Goal: Check status: Check status

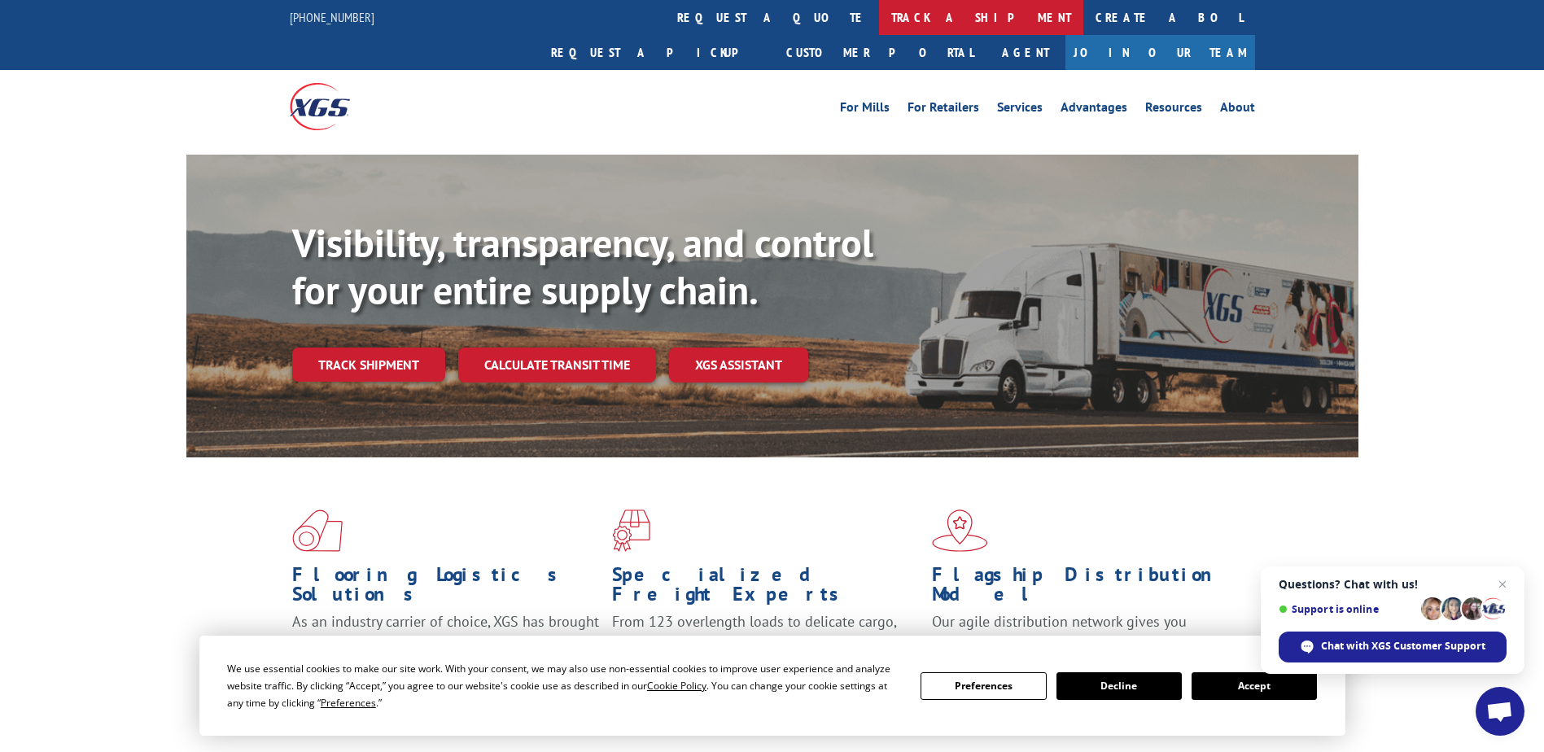
click at [879, 23] on link "track a shipment" at bounding box center [981, 17] width 204 height 35
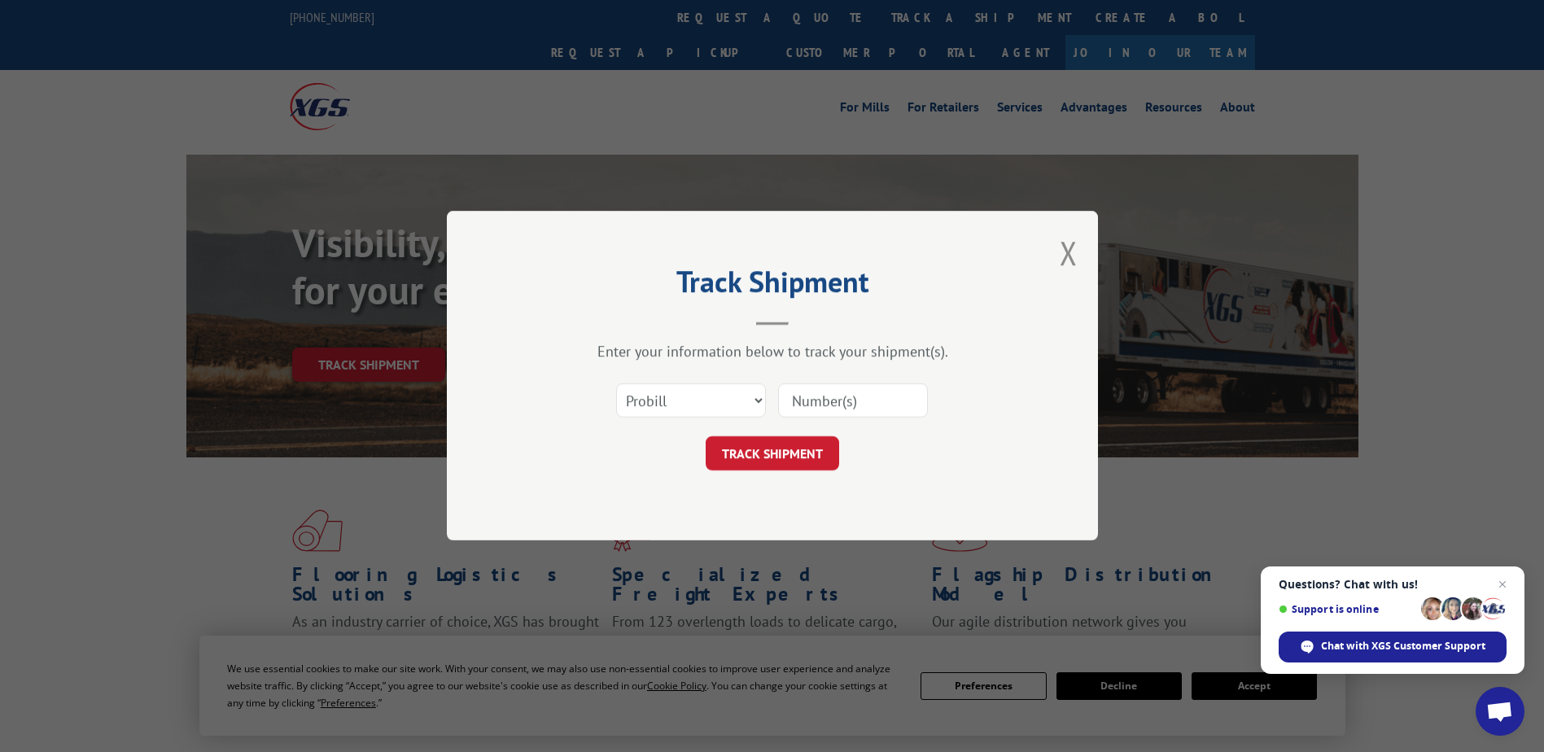
click at [896, 405] on input at bounding box center [853, 401] width 150 height 34
paste input "17108418 *"
type input "17108418"
click at [696, 451] on div "TRACK SHIPMENT" at bounding box center [772, 454] width 488 height 34
click at [706, 452] on div "TRACK SHIPMENT" at bounding box center [772, 454] width 488 height 34
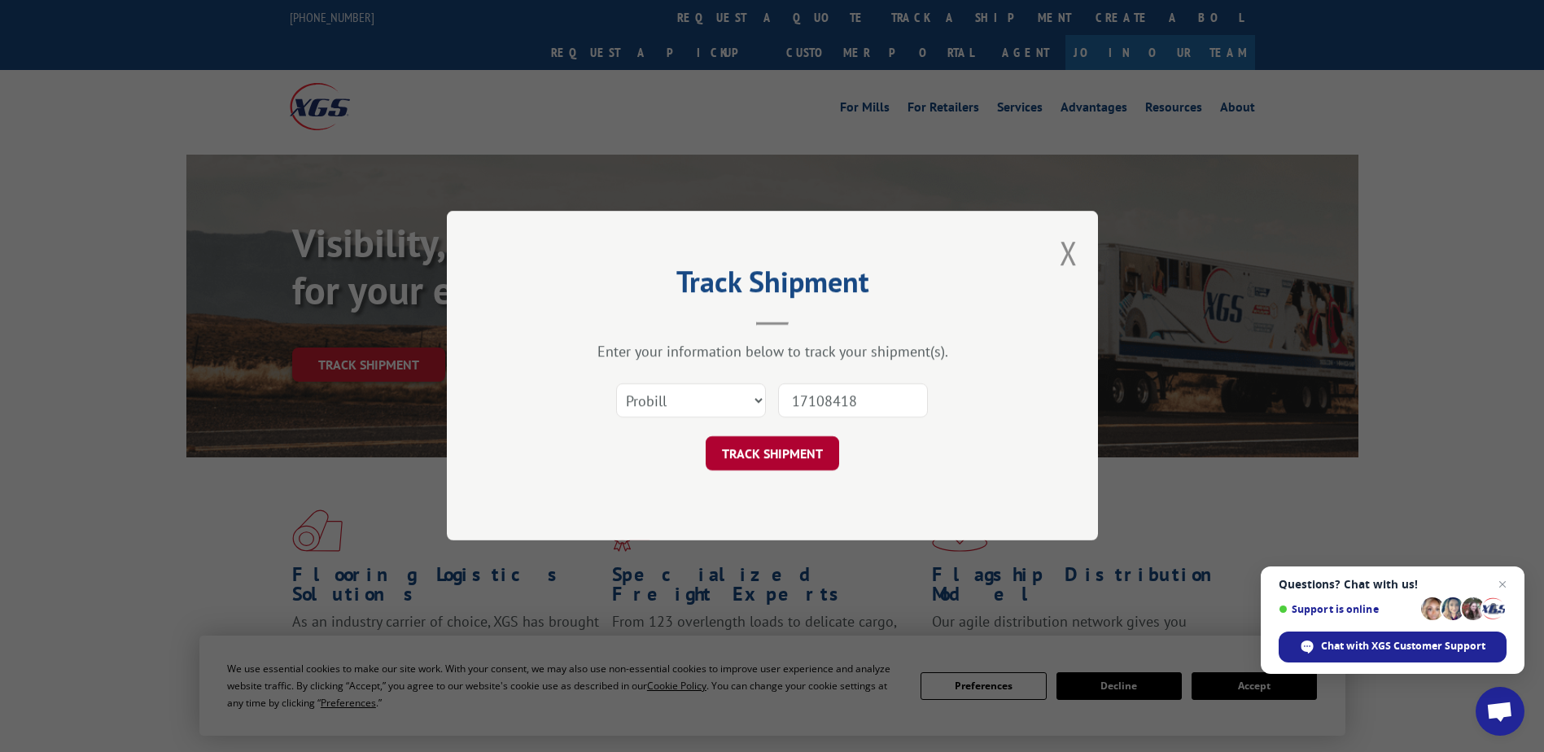
click at [728, 455] on button "TRACK SHIPMENT" at bounding box center [773, 454] width 134 height 34
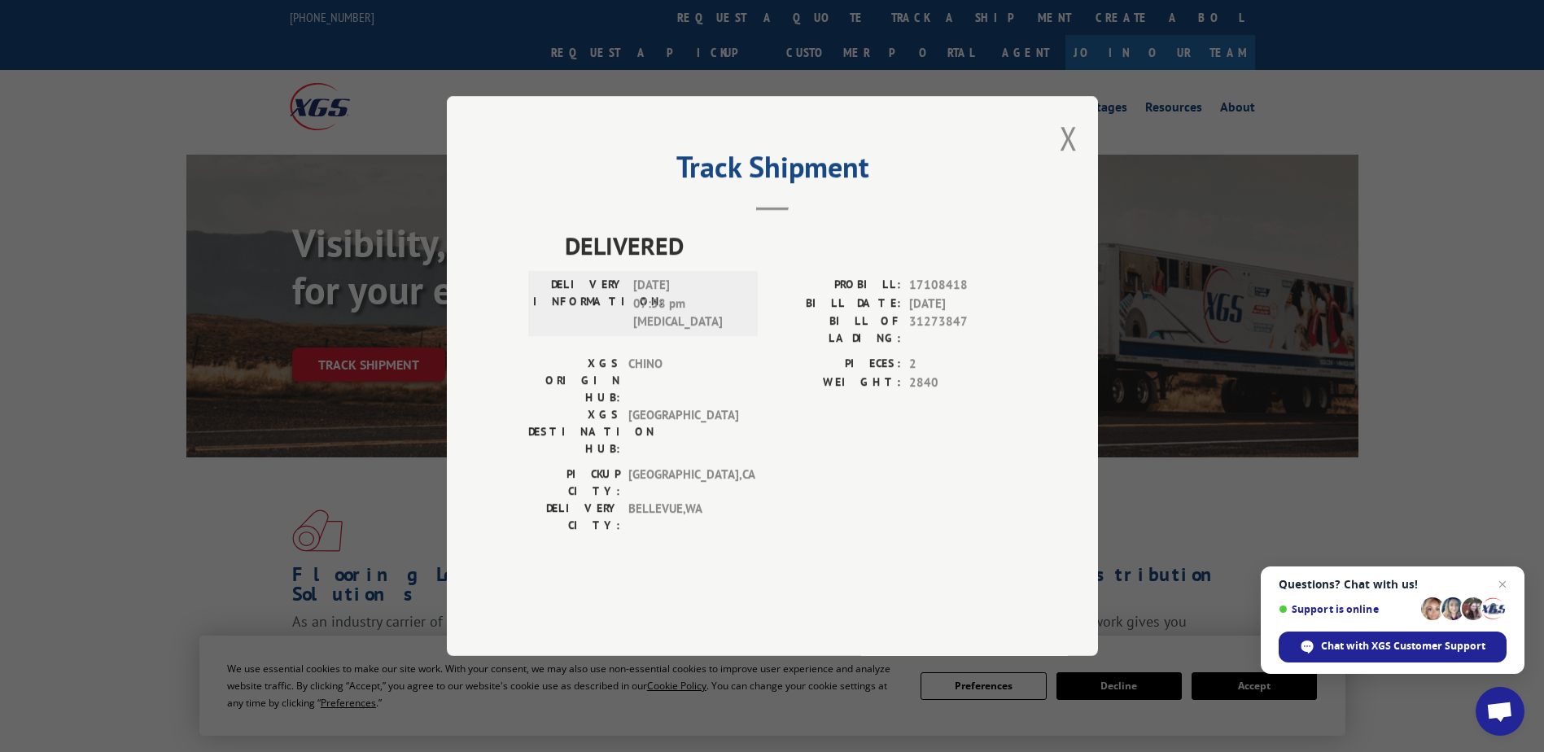
click at [1023, 400] on div "Track Shipment DELIVERED DELIVERY INFORMATION: [DATE] 07:58 pm [MEDICAL_DATA] P…" at bounding box center [772, 376] width 651 height 560
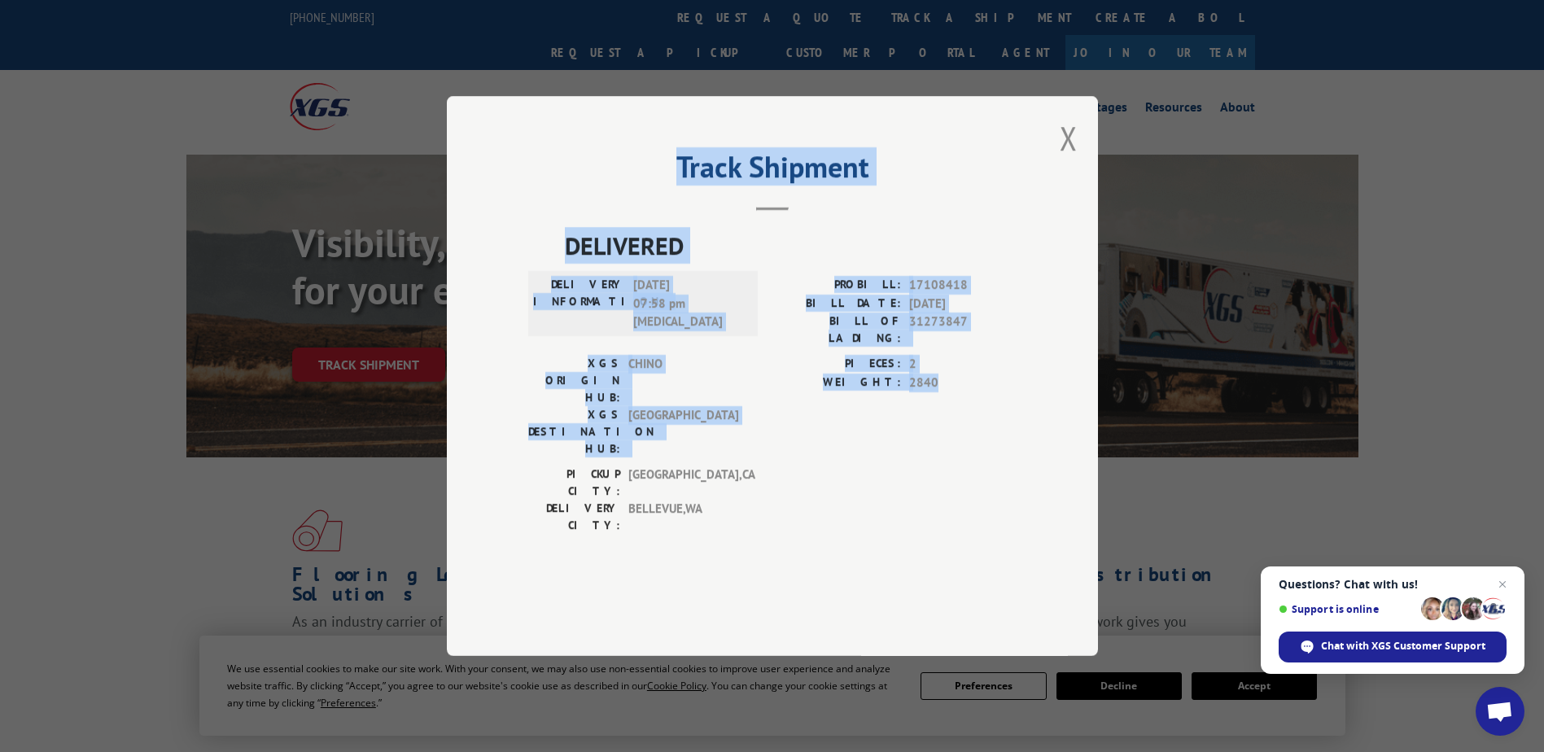
drag, startPoint x: 982, startPoint y: 412, endPoint x: 554, endPoint y: 225, distance: 467.4
click at [554, 225] on div "Track Shipment DELIVERED DELIVERY INFORMATION: [DATE] 07:58 pm [MEDICAL_DATA] P…" at bounding box center [772, 376] width 651 height 560
drag, startPoint x: 554, startPoint y: 225, endPoint x: 615, endPoint y: 363, distance: 151.3
click at [615, 331] on label "DELIVERY INFORMATION:" at bounding box center [579, 303] width 92 height 55
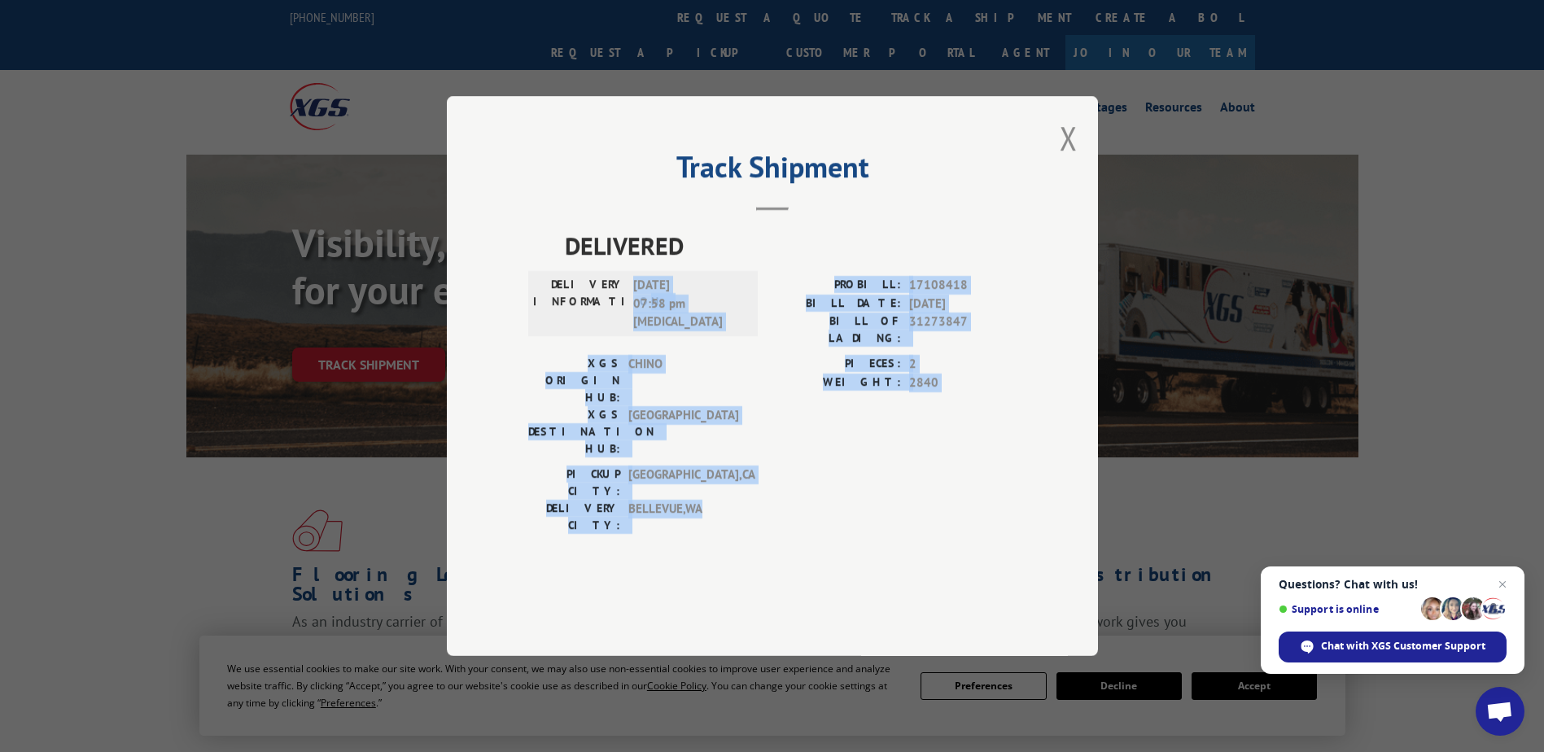
drag, startPoint x: 615, startPoint y: 363, endPoint x: 729, endPoint y: 506, distance: 183.0
click at [729, 506] on div "DELIVERED DELIVERY INFORMATION: [DATE] 07:58 pm [MEDICAL_DATA] PROBILL: 1710841…" at bounding box center [772, 406] width 488 height 359
drag, startPoint x: 729, startPoint y: 506, endPoint x: 693, endPoint y: 402, distance: 109.7
click at [693, 406] on span "[GEOGRAPHIC_DATA]" at bounding box center [684, 431] width 110 height 51
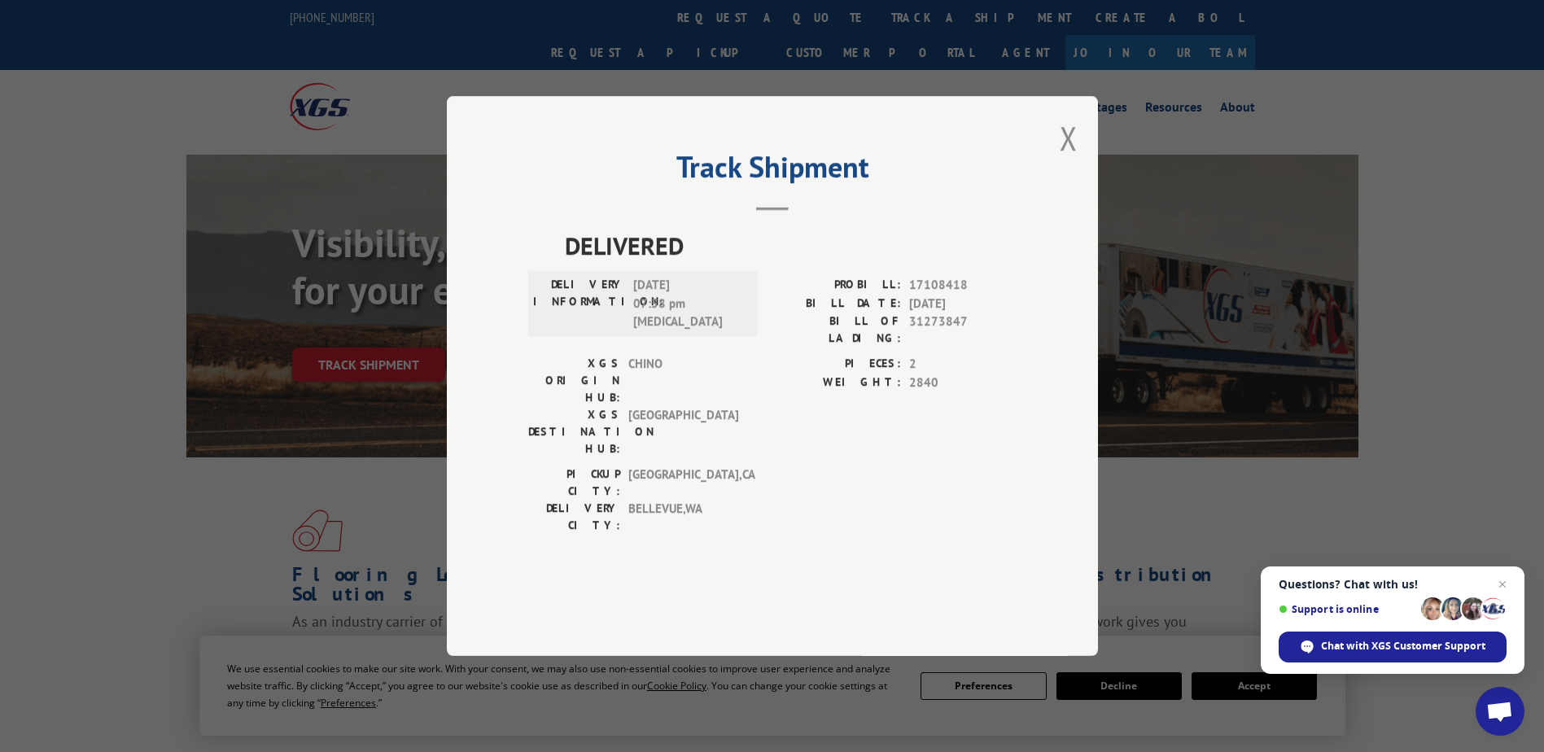
click at [1095, 180] on div "Track Shipment DELIVERED DELIVERY INFORMATION: [DATE] 07:58 pm [MEDICAL_DATA] P…" at bounding box center [772, 376] width 651 height 560
click at [1071, 160] on button "Close modal" at bounding box center [1069, 137] width 18 height 43
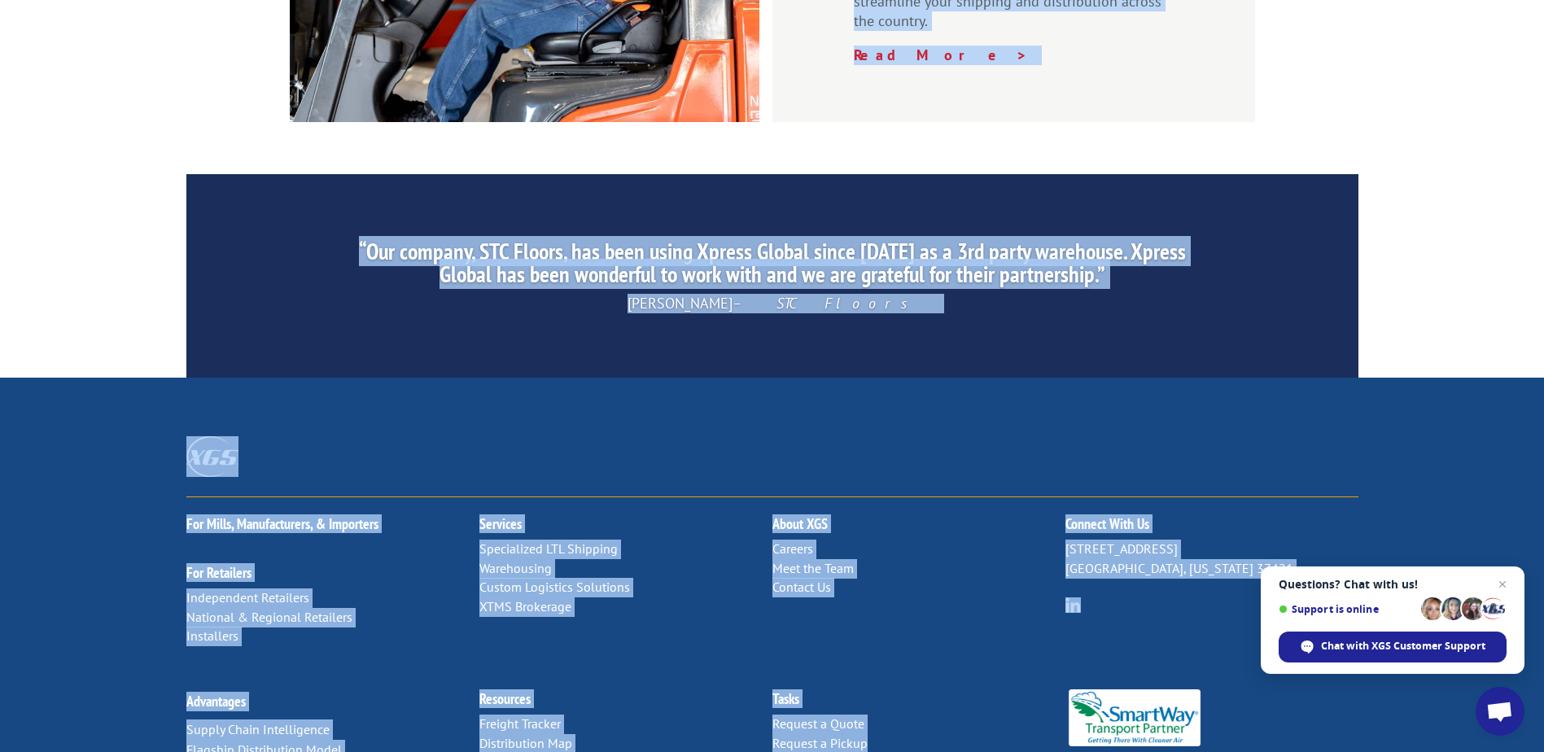
scroll to position [2470, 0]
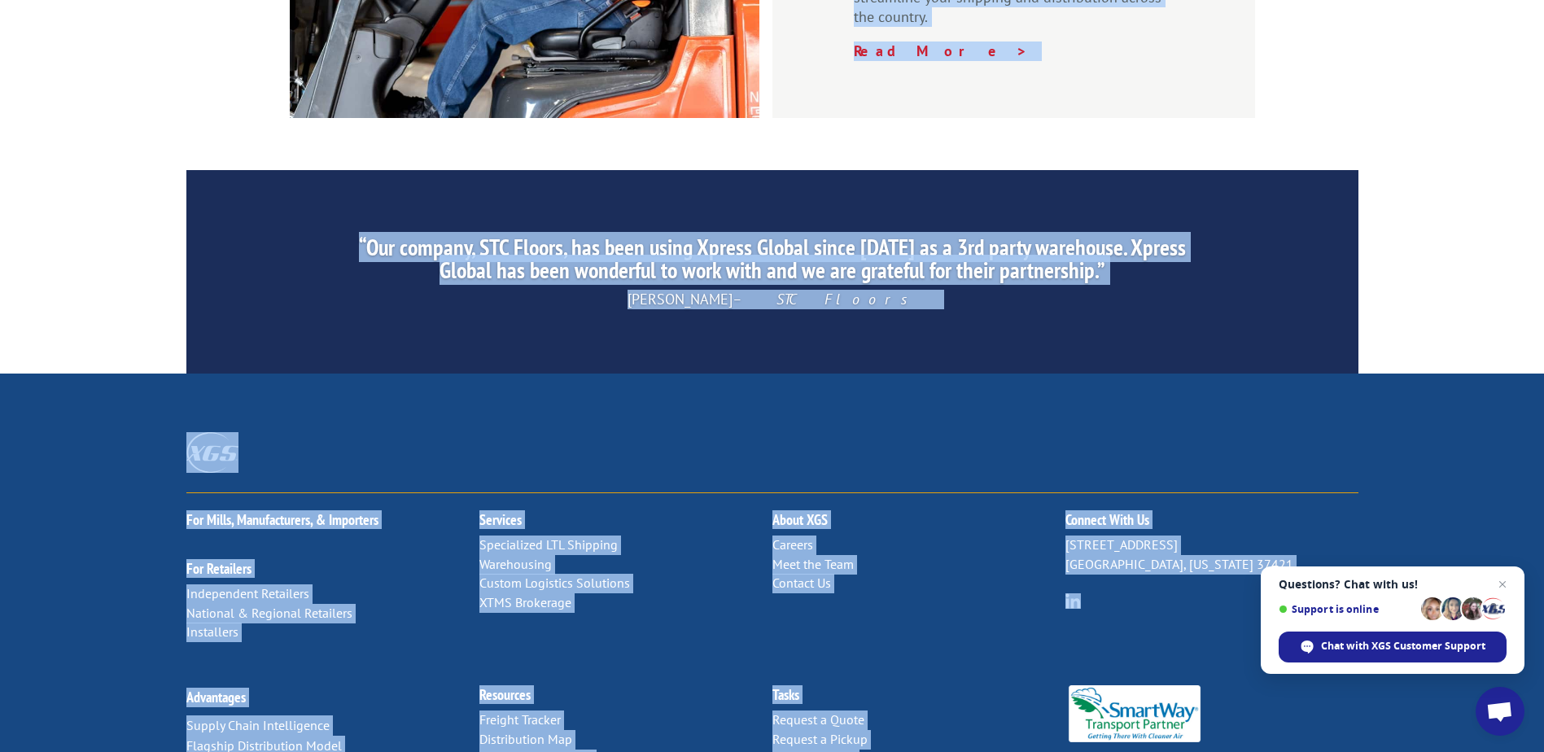
drag, startPoint x: 964, startPoint y: 383, endPoint x: 844, endPoint y: 699, distance: 337.8
copy div "lorem ipsum dolorsita. CON adipi eli seddoe tempo incididun, utlaboree, dol mag…"
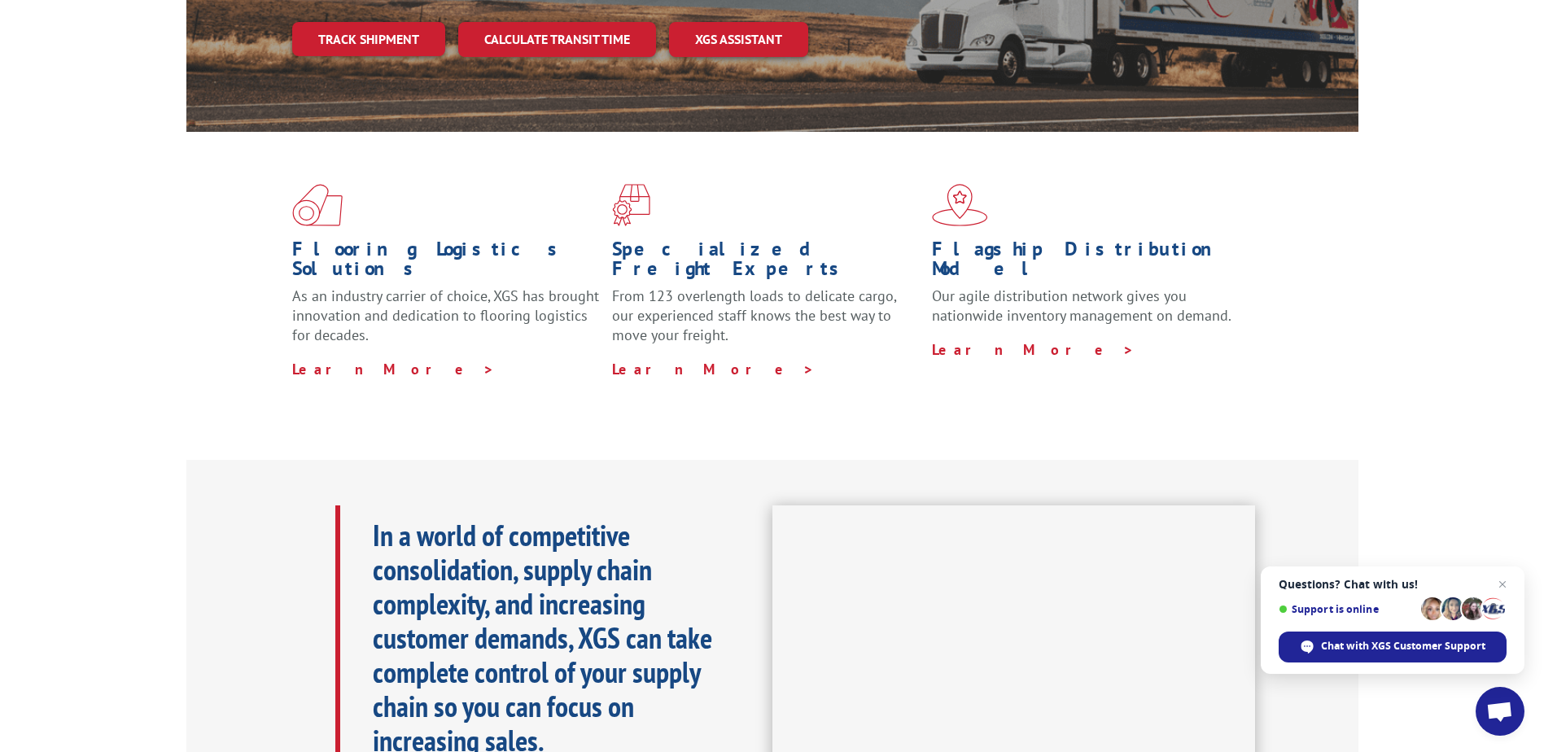
scroll to position [733, 0]
